Goal: Task Accomplishment & Management: Manage account settings

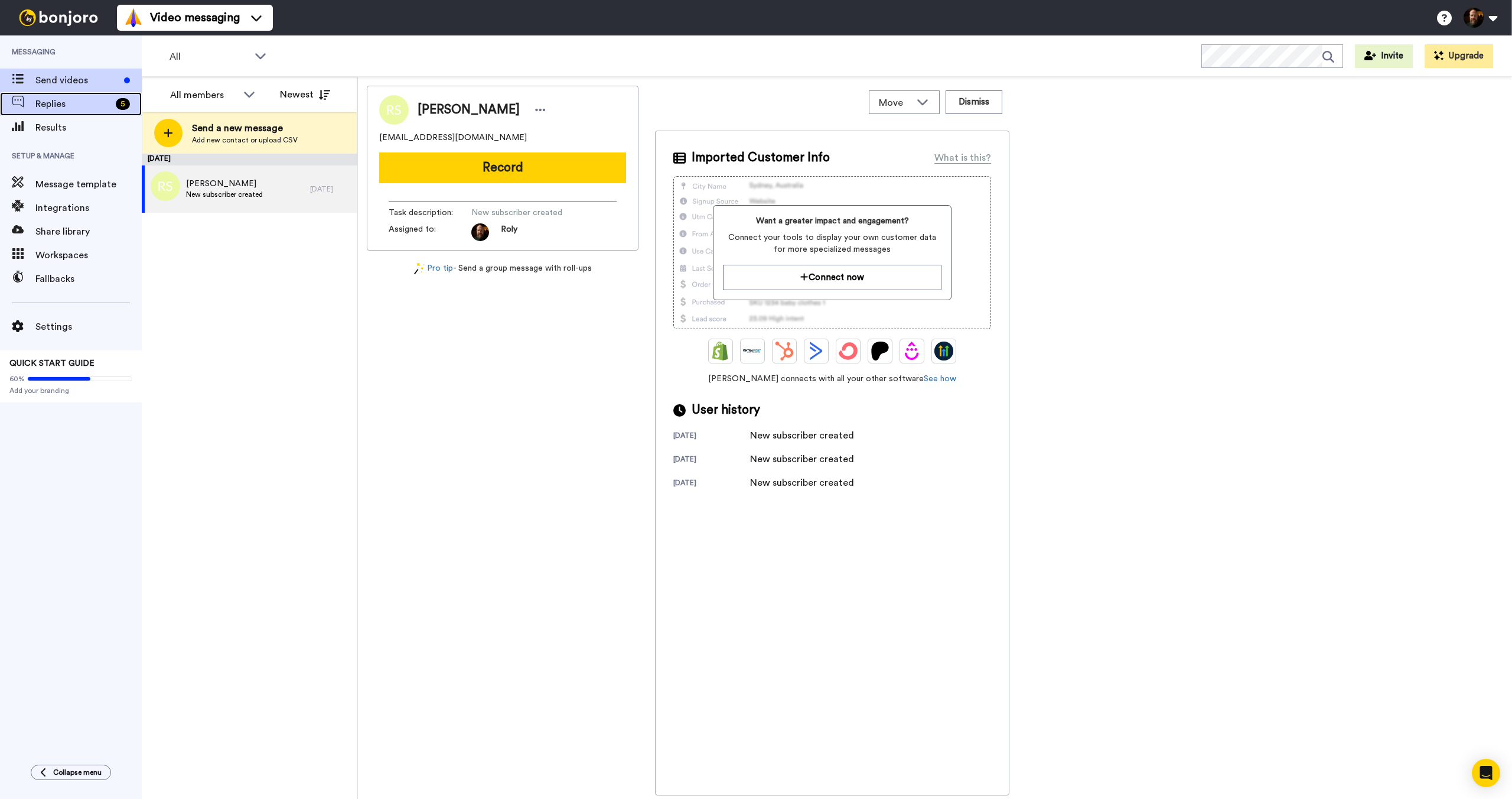
click at [59, 108] on span "Replies" at bounding box center [73, 104] width 76 height 14
click at [59, 109] on span "Replies" at bounding box center [72, 104] width 75 height 14
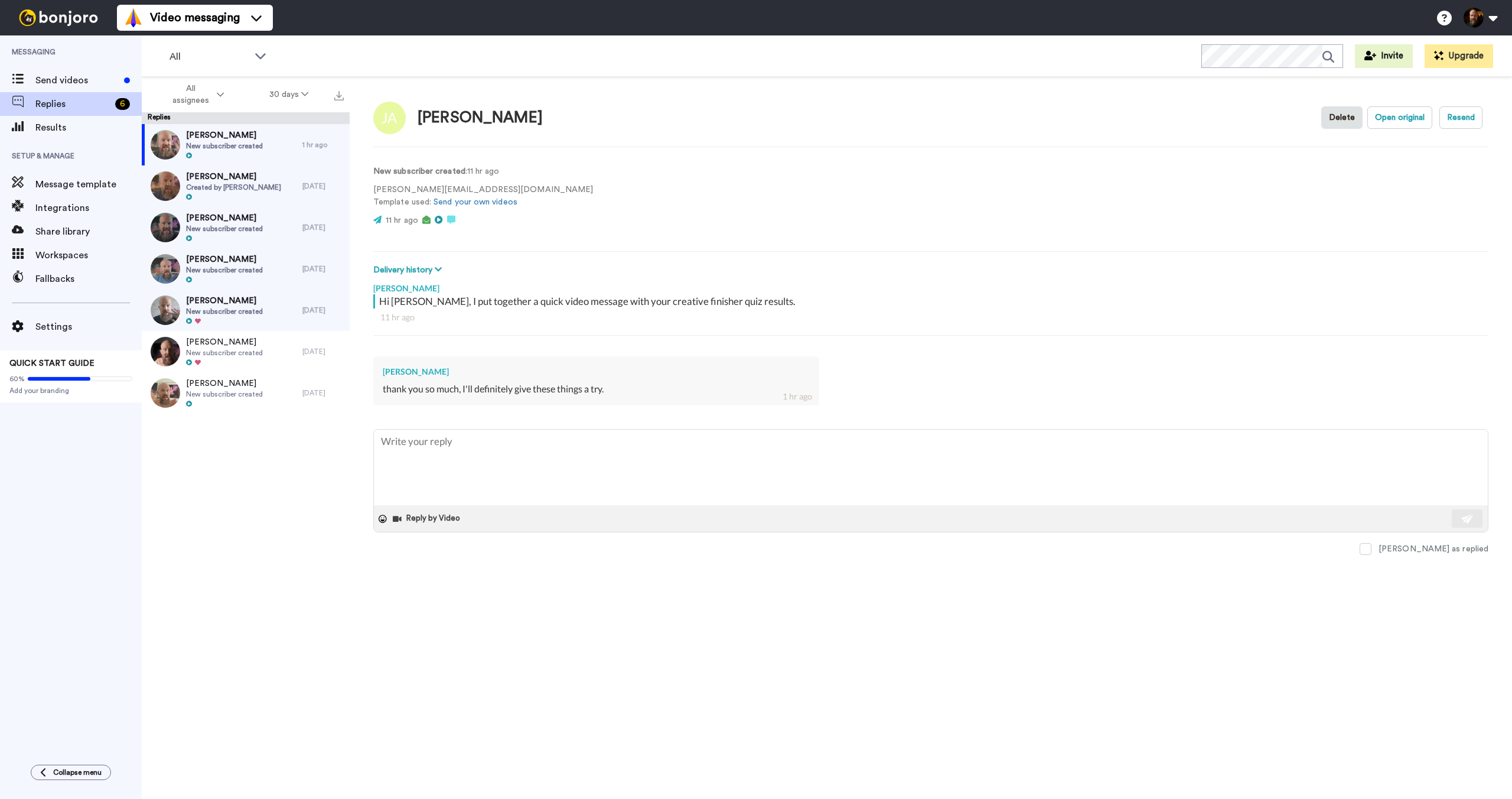
type textarea "x"
